Goal: Task Accomplishment & Management: Complete application form

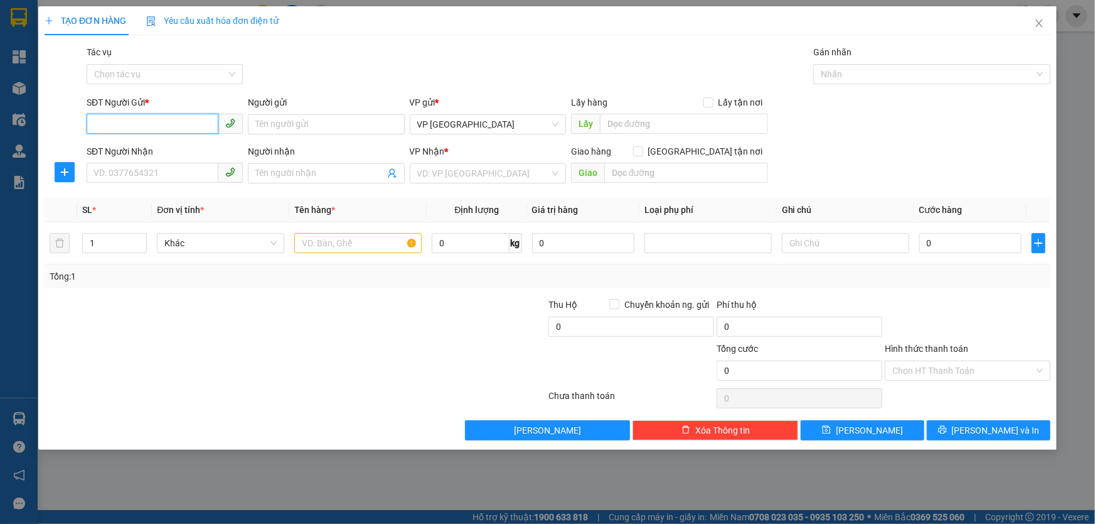
click at [161, 129] on input "SĐT Người Gửi *" at bounding box center [153, 124] width 132 height 20
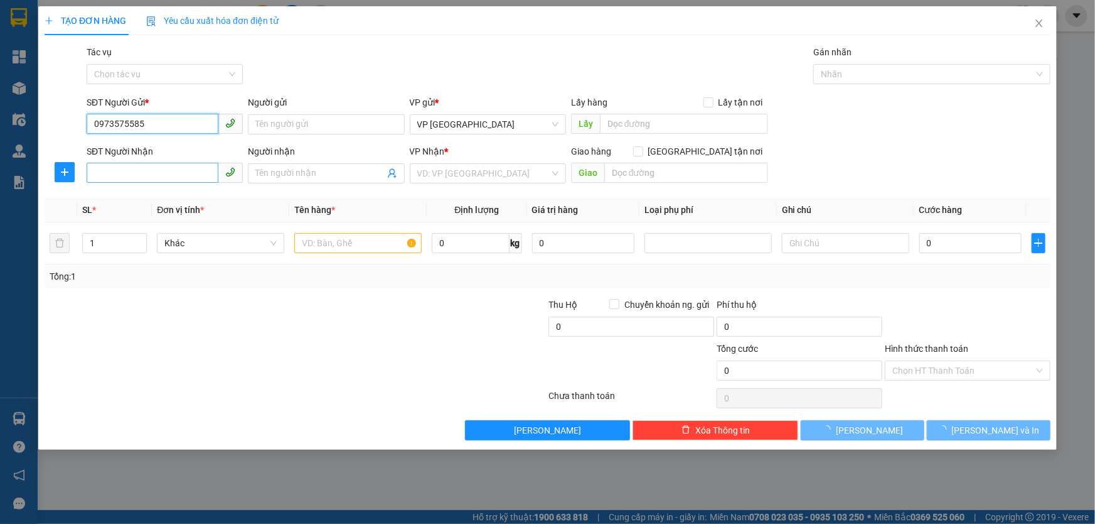
type input "0973575585"
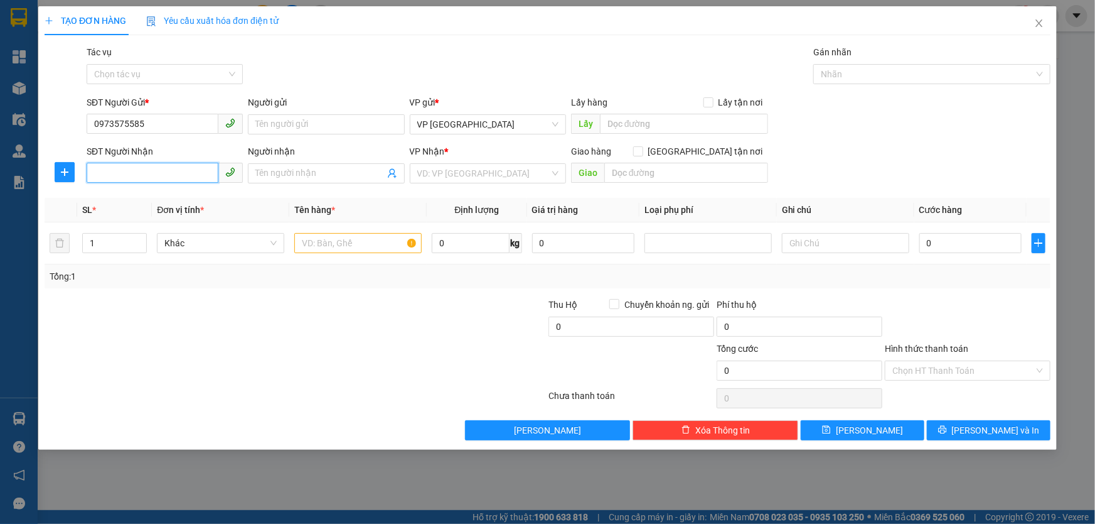
click at [175, 173] on input "SĐT Người Nhận" at bounding box center [153, 173] width 132 height 20
type input "0987311017"
click at [165, 200] on div "0987311017 - ANH ĐẠT" at bounding box center [164, 198] width 141 height 14
type input "ANH ĐẠT"
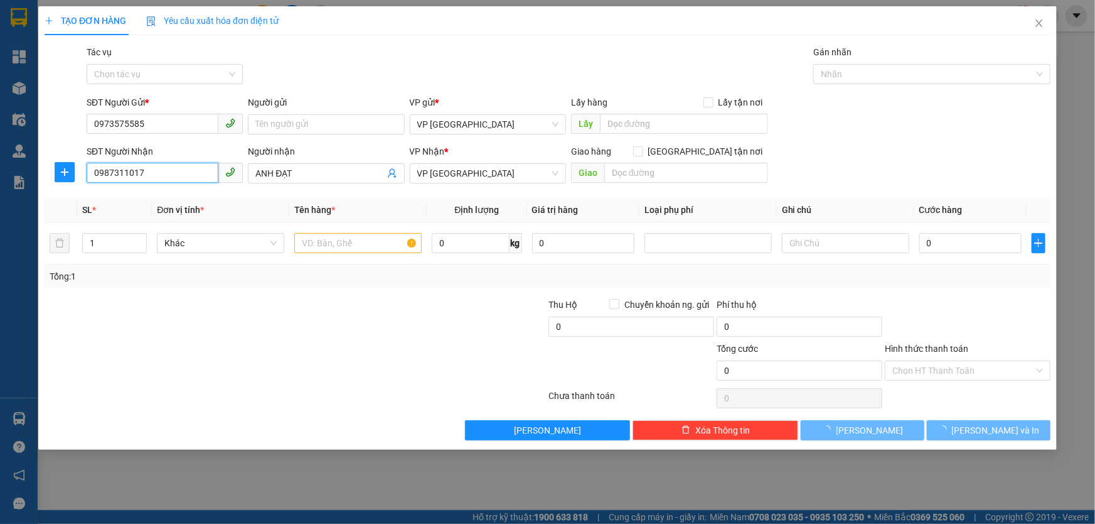
type input "50.000"
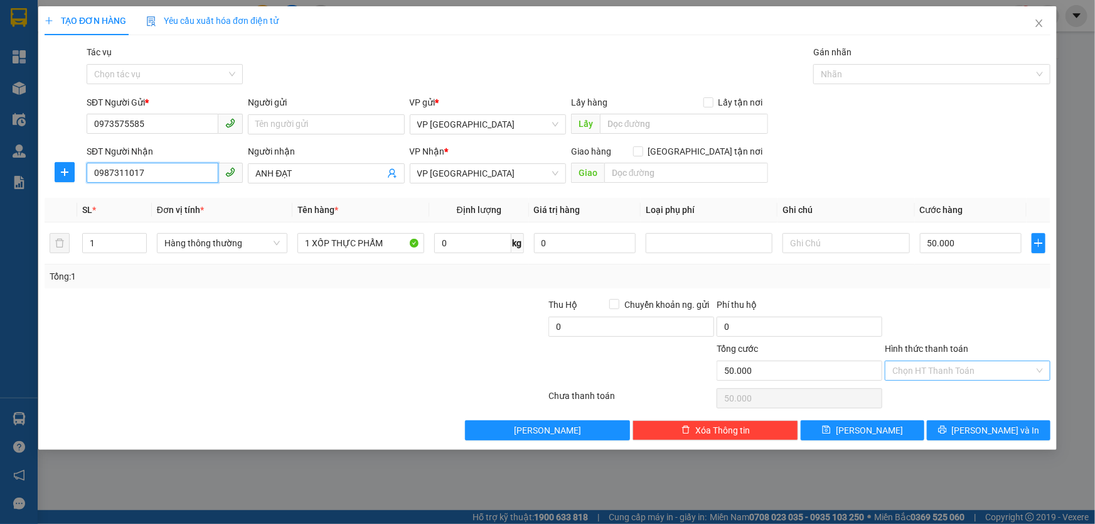
type input "0987311017"
click at [974, 375] on input "Hình thức thanh toán" at bounding box center [964, 370] width 142 height 19
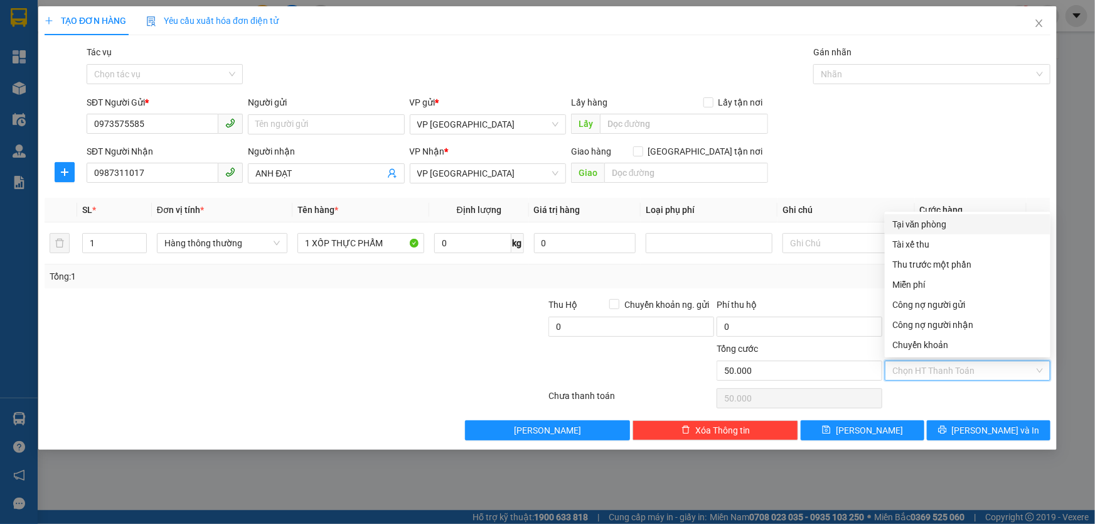
click at [944, 225] on div "Tại văn phòng" at bounding box center [968, 224] width 151 height 14
type input "0"
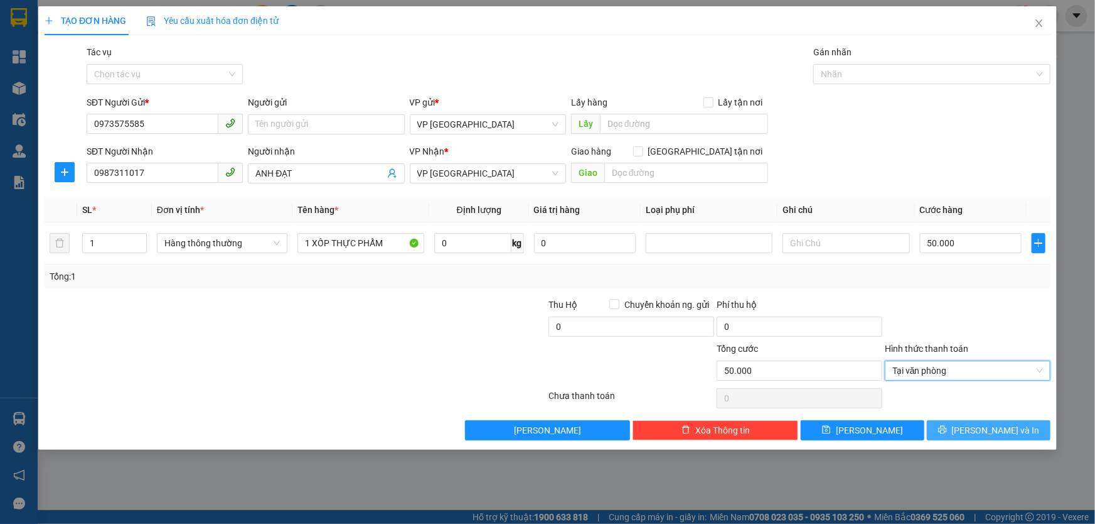
click at [977, 431] on button "[PERSON_NAME] và In" at bounding box center [989, 430] width 124 height 20
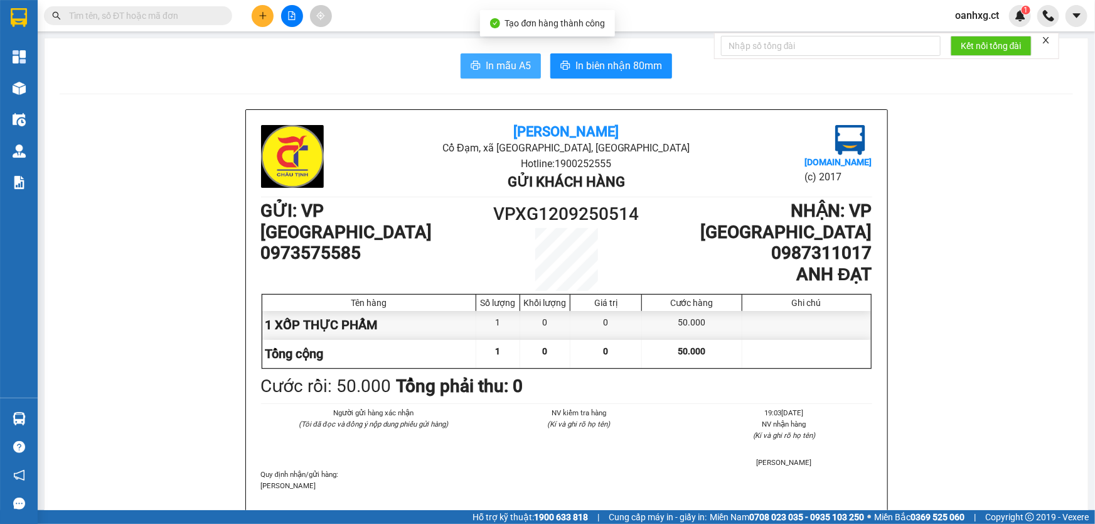
click at [512, 66] on span "In mẫu A5" at bounding box center [508, 66] width 45 height 16
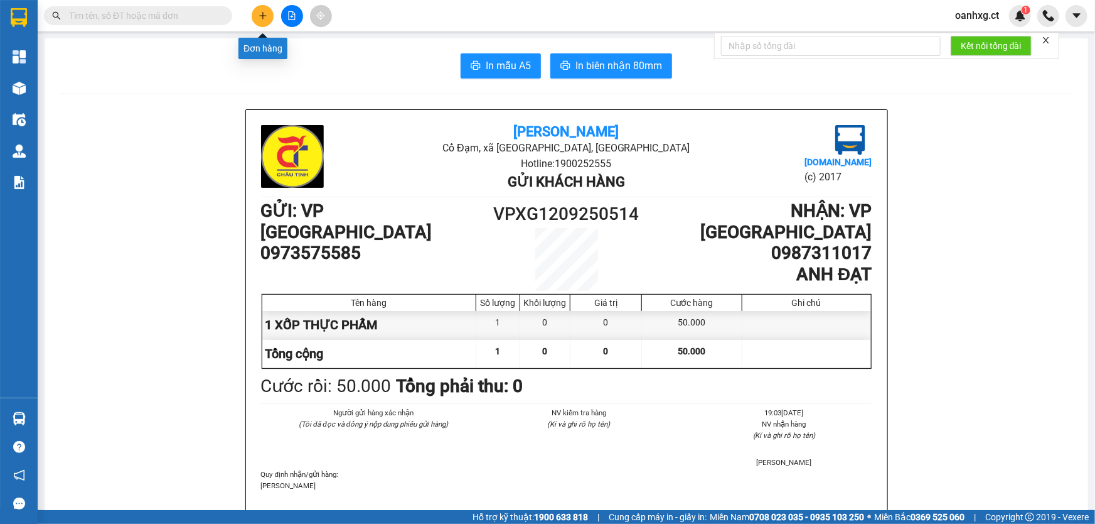
click at [264, 15] on icon "plus" at bounding box center [262, 15] width 7 height 1
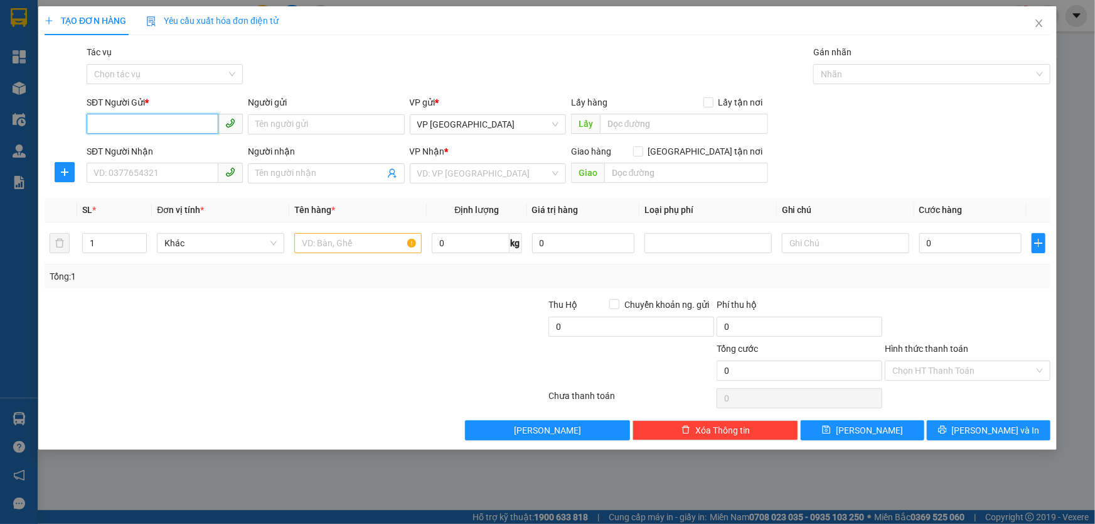
click at [195, 121] on input "SĐT Người Gửi *" at bounding box center [153, 124] width 132 height 20
type input "0"
type input "0906343678"
click at [162, 171] on input "SĐT Người Nhận" at bounding box center [153, 173] width 132 height 20
type input "0899568345"
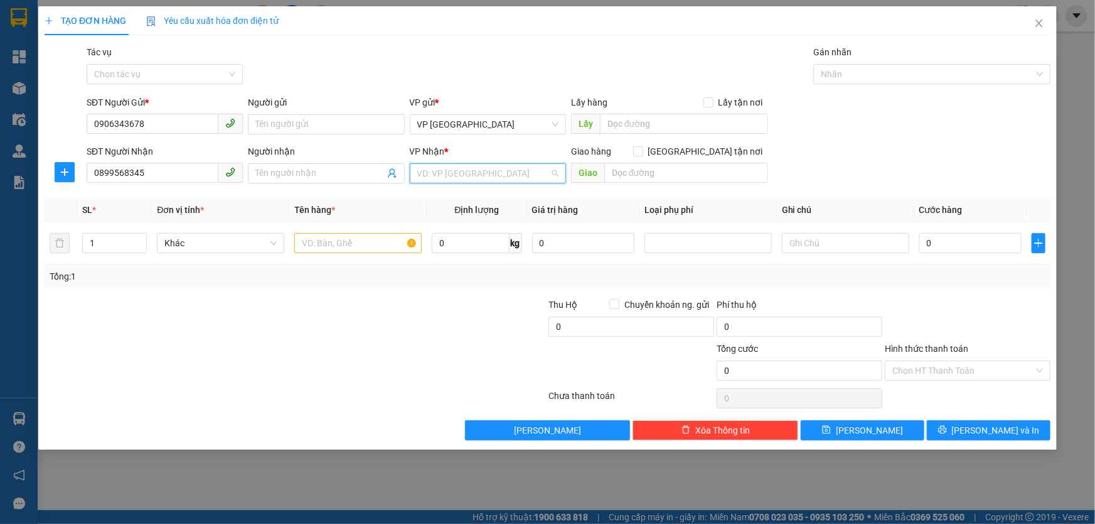
click at [437, 173] on input "search" at bounding box center [483, 173] width 132 height 19
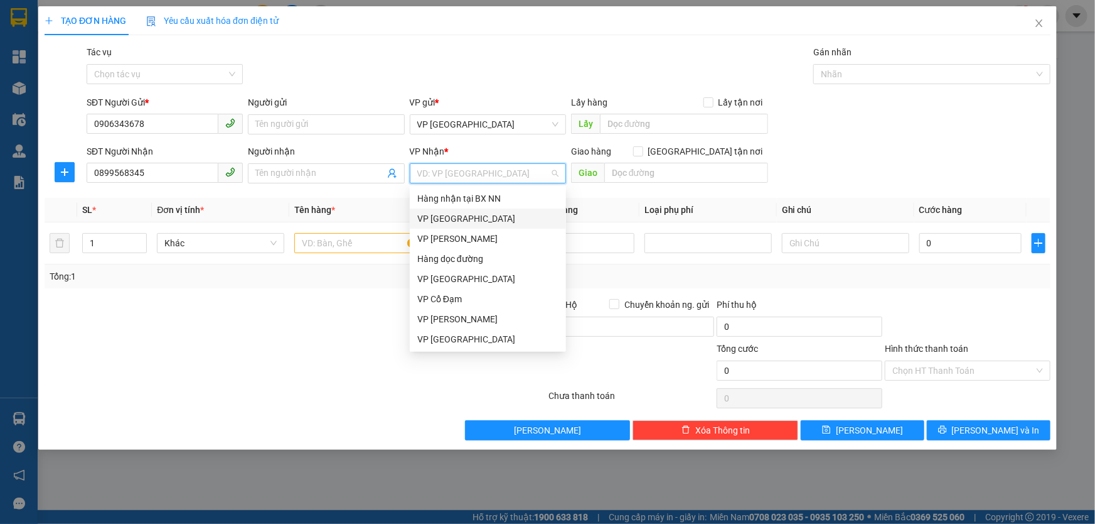
click at [458, 211] on div "VP [GEOGRAPHIC_DATA]" at bounding box center [488, 218] width 156 height 20
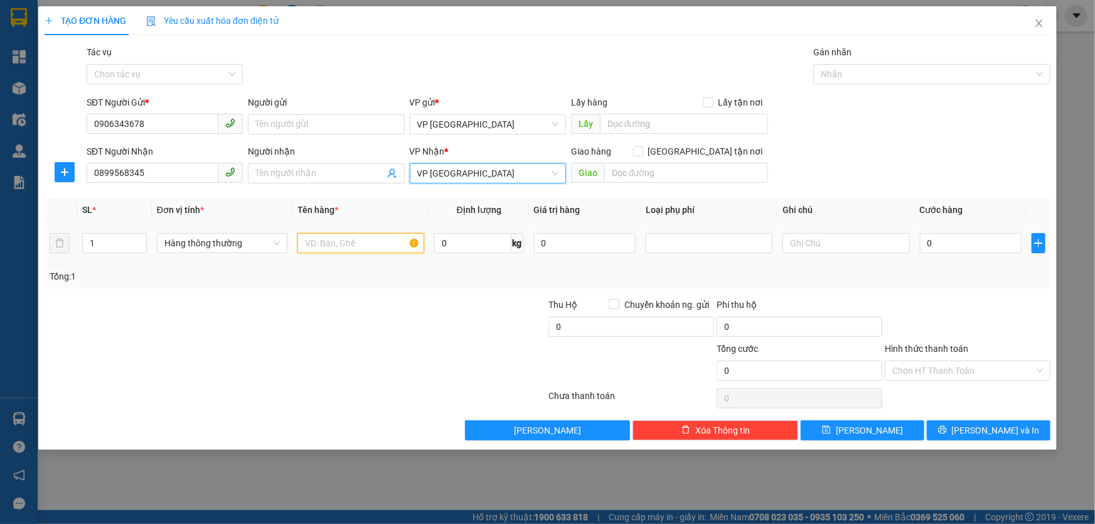
click at [347, 243] on input "text" at bounding box center [361, 243] width 127 height 20
type input "X"
type input "XỐP TP"
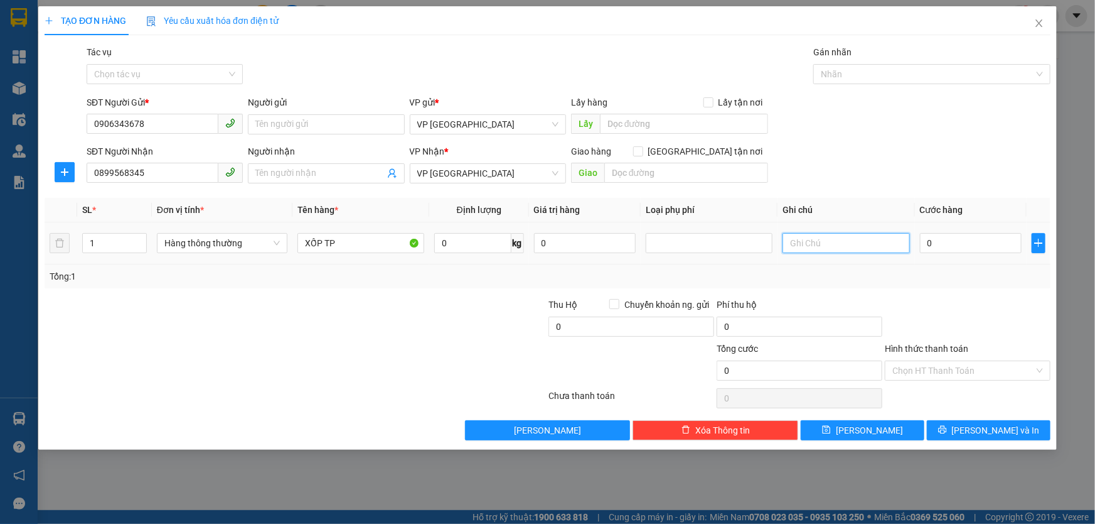
click at [822, 240] on input "text" at bounding box center [846, 243] width 127 height 20
click at [940, 238] on input "0" at bounding box center [971, 243] width 102 height 20
type input "7"
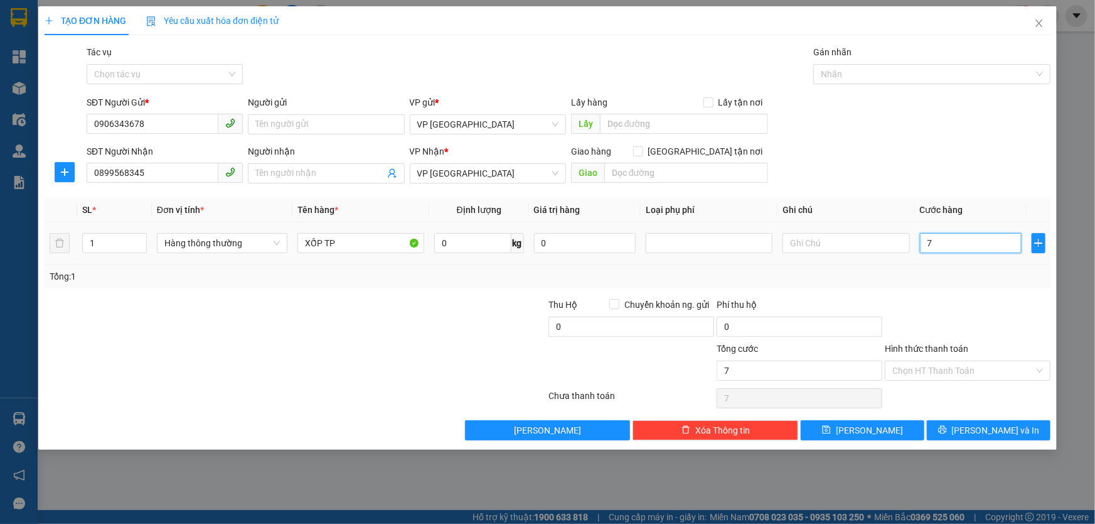
type input "0"
type input "01"
type input "1"
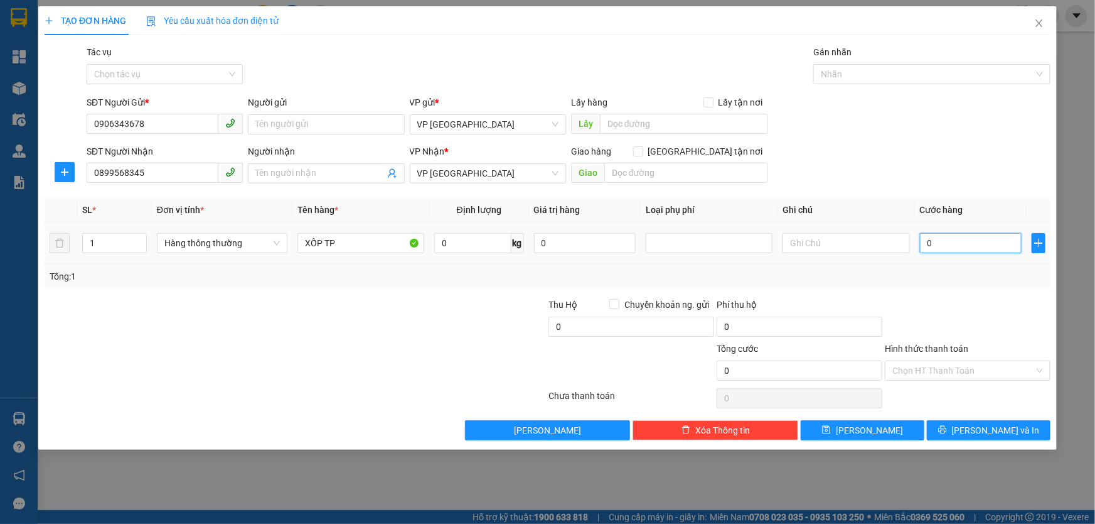
type input "1"
type input "011"
type input "11"
type input "0.110"
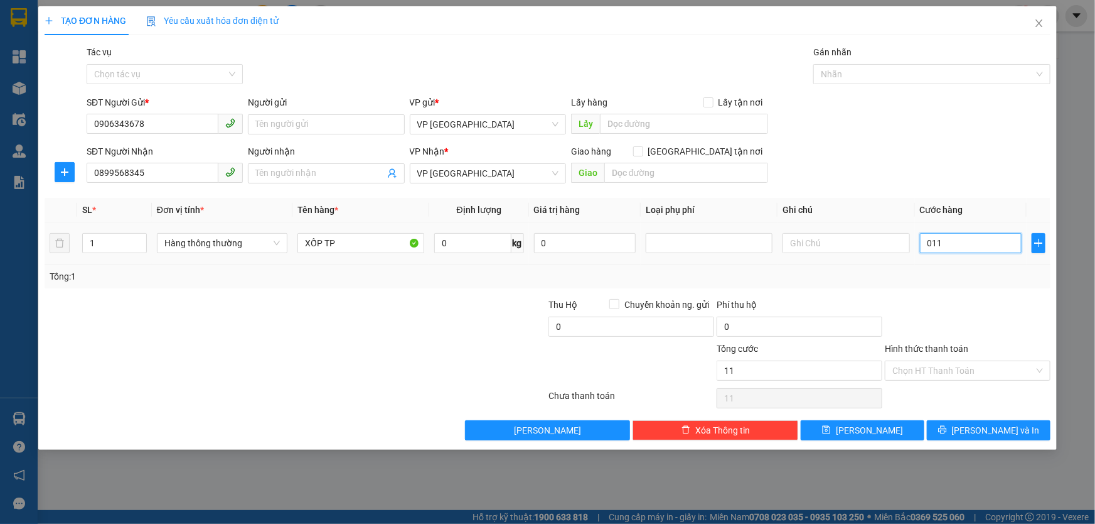
type input "110"
type input "110.000"
click at [985, 302] on div at bounding box center [968, 320] width 168 height 44
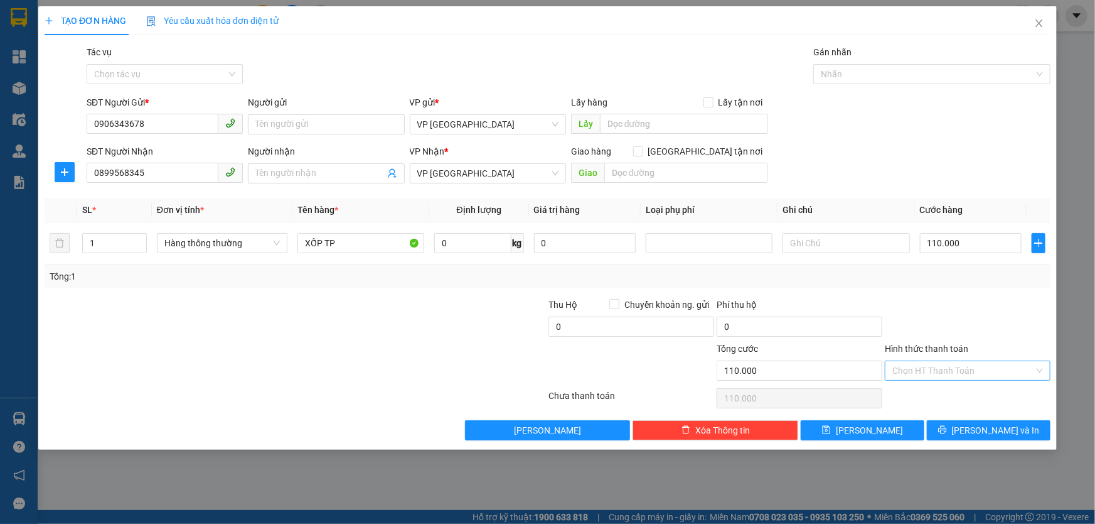
click at [1000, 375] on input "Hình thức thanh toán" at bounding box center [964, 370] width 142 height 19
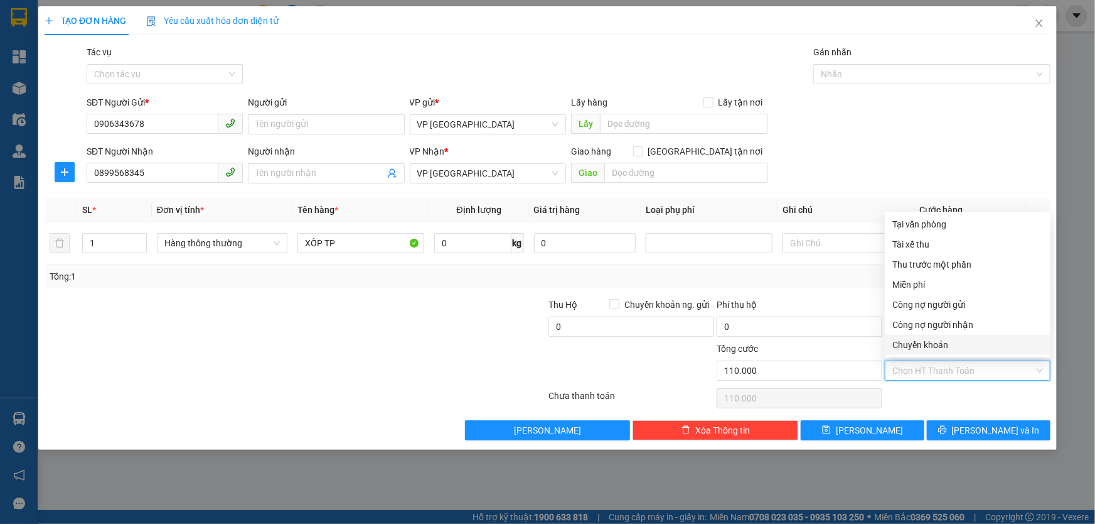
click at [920, 341] on div "Chuyển khoản" at bounding box center [968, 345] width 151 height 14
type input "0"
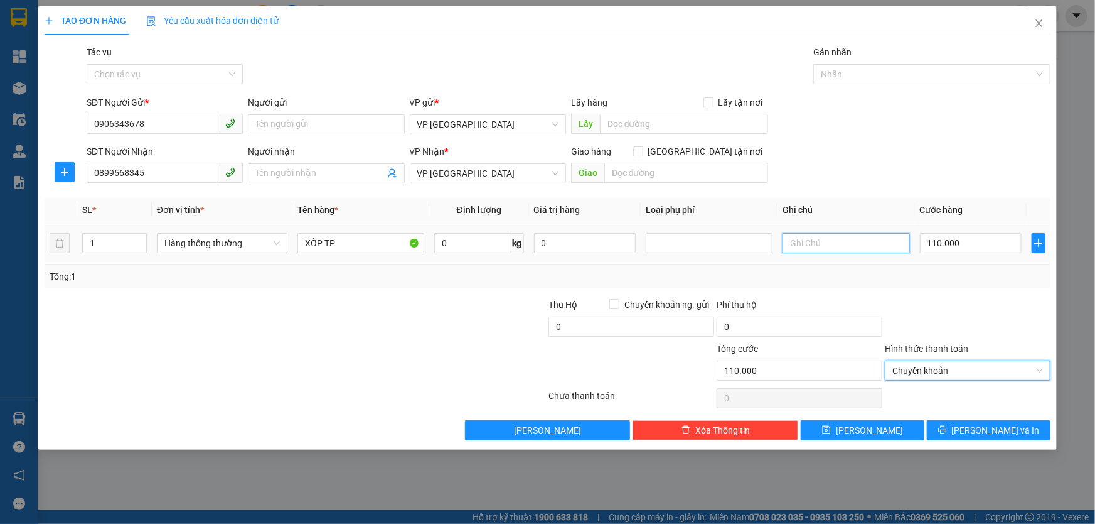
click at [834, 240] on input "text" at bounding box center [846, 243] width 127 height 20
type input "D"
type input "ĐÃ THU 60K PHÍ SHIP HN. [GEOGRAPHIC_DATA], [GEOGRAPHIC_DATA], BẮC TỪ [GEOGRAPHI…"
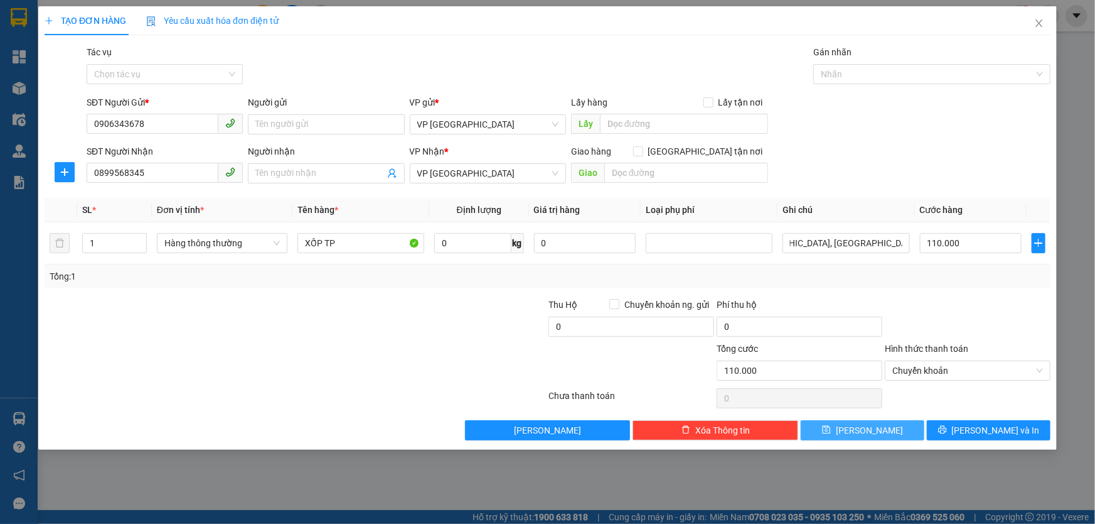
scroll to position [0, 0]
click at [968, 422] on button "[PERSON_NAME] và In" at bounding box center [989, 430] width 124 height 20
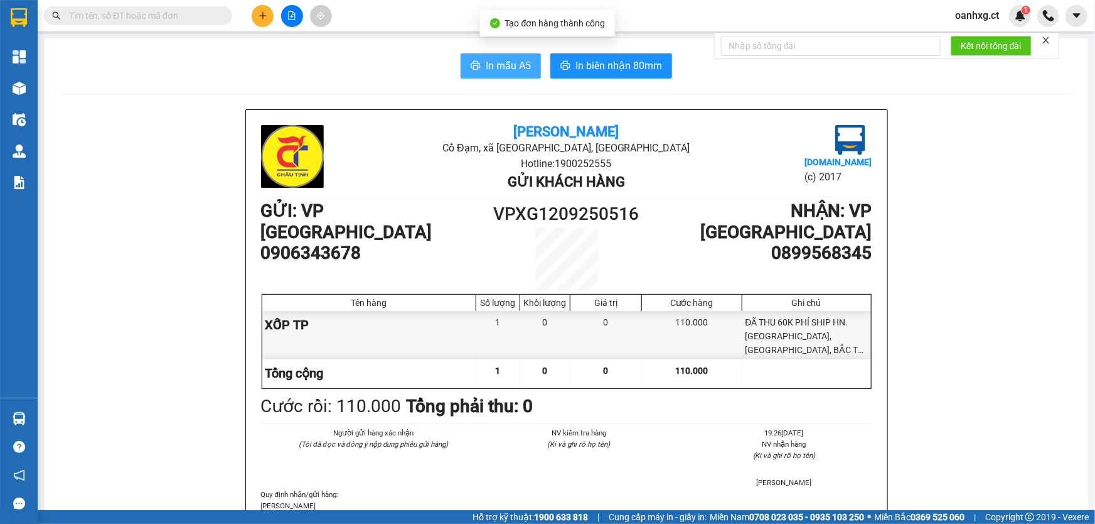
click at [523, 64] on span "In mẫu A5" at bounding box center [508, 66] width 45 height 16
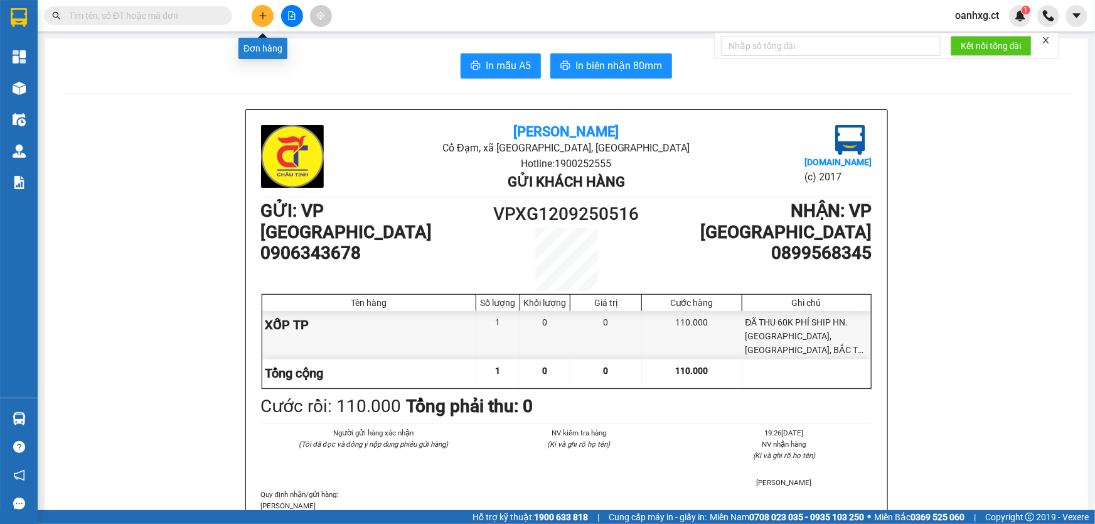
click at [259, 14] on icon "plus" at bounding box center [263, 15] width 9 height 9
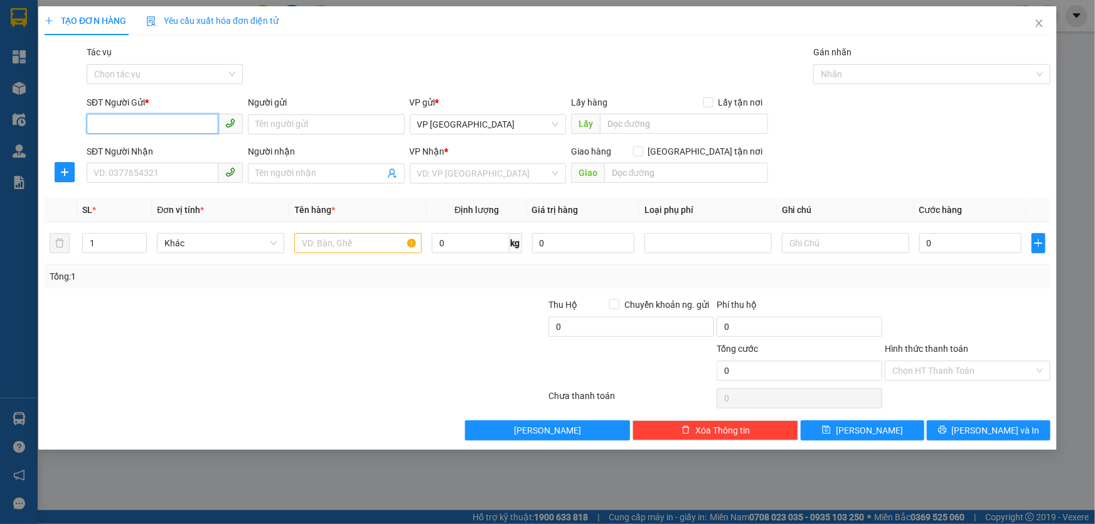
click at [169, 122] on input "SĐT Người Gửi *" at bounding box center [153, 124] width 132 height 20
type input "0967872185"
click at [169, 153] on div "0967872185 - E LÝ" at bounding box center [164, 149] width 141 height 14
type input "E LÝ"
type input "0775083977"
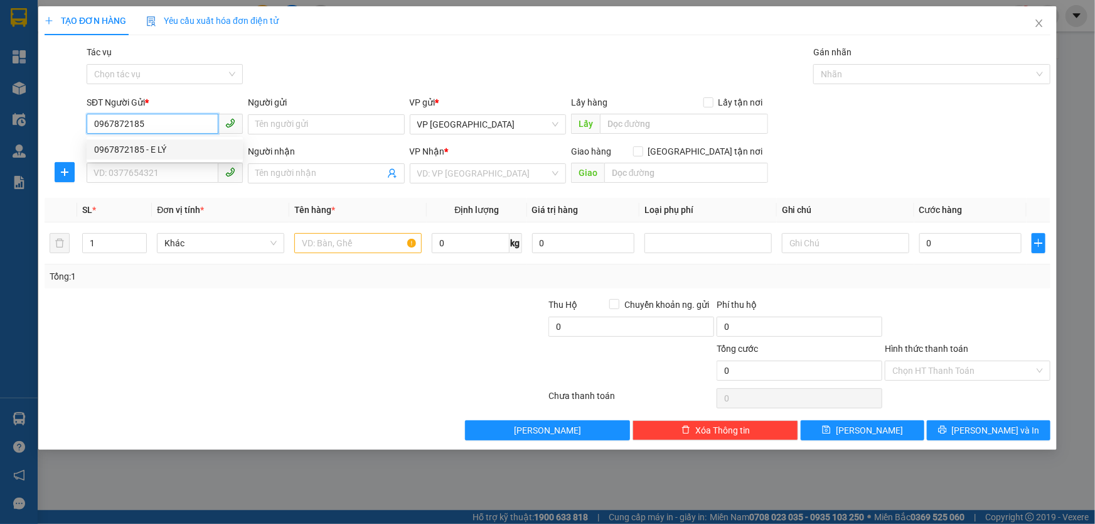
type input "CHỊ THỦY"
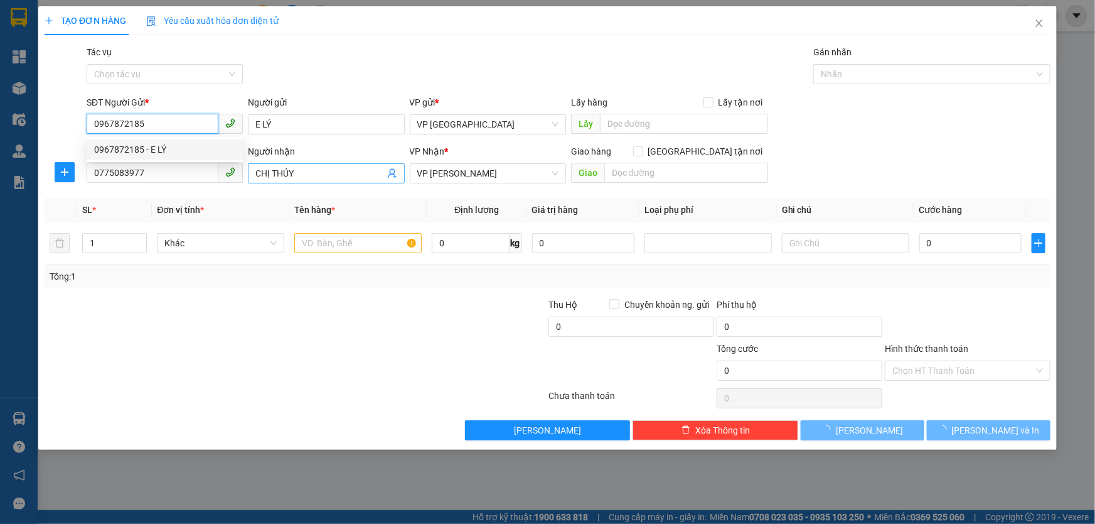
type input "30.000"
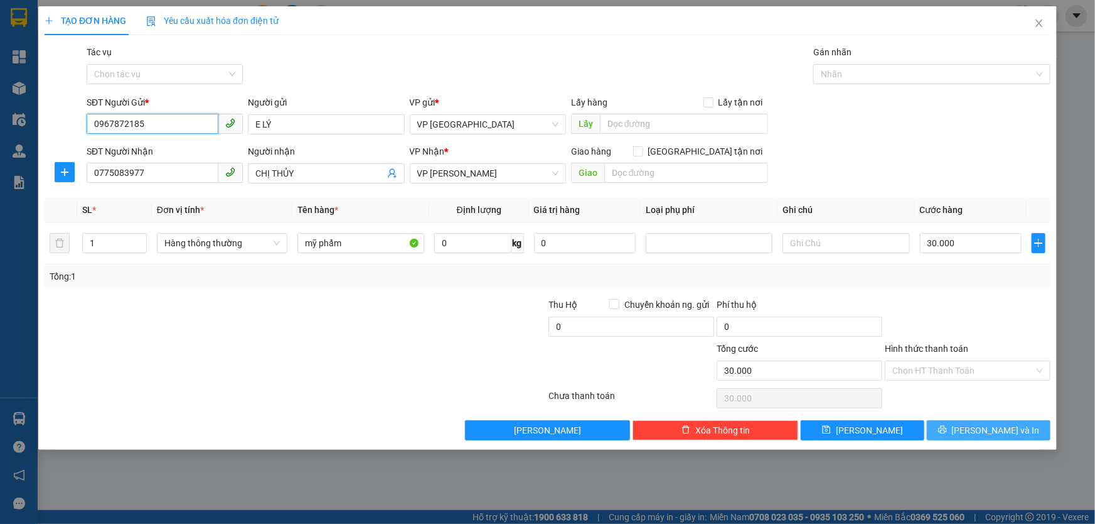
type input "0967872185"
drag, startPoint x: 970, startPoint y: 428, endPoint x: 937, endPoint y: 376, distance: 61.8
click at [947, 425] on icon "printer" at bounding box center [942, 429] width 9 height 9
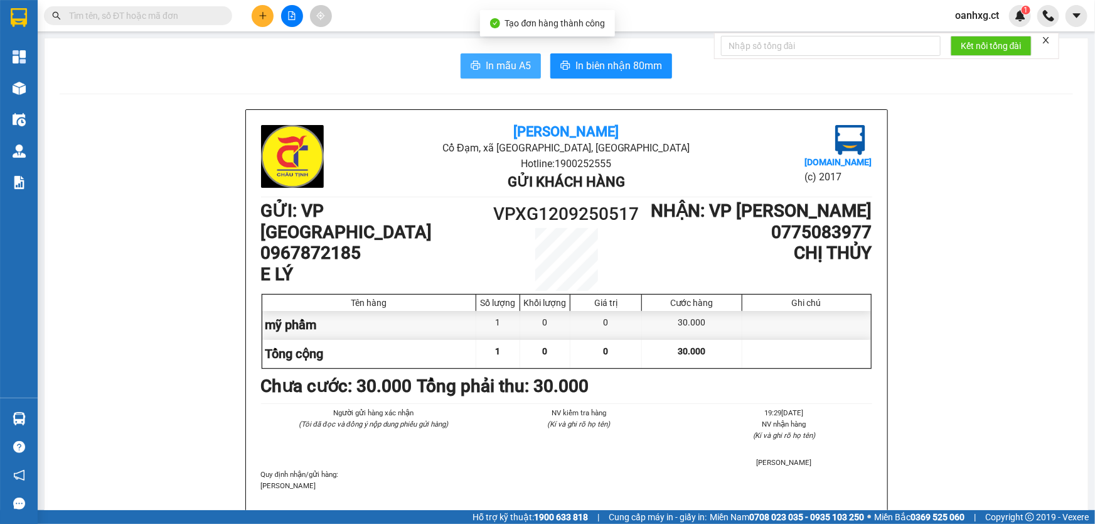
click at [486, 63] on span "In mẫu A5" at bounding box center [508, 66] width 45 height 16
